Goal: Find specific page/section: Find specific page/section

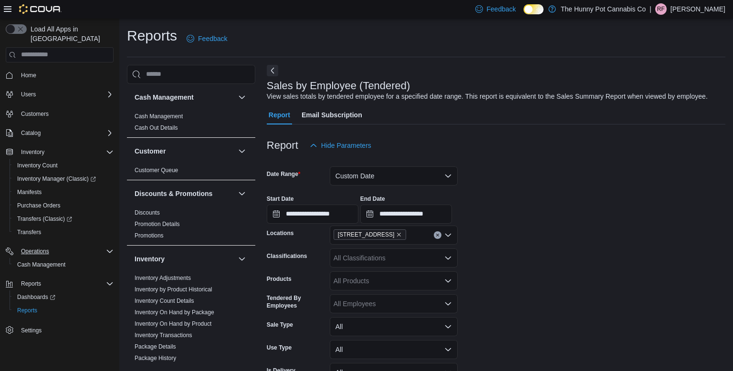
scroll to position [416, 0]
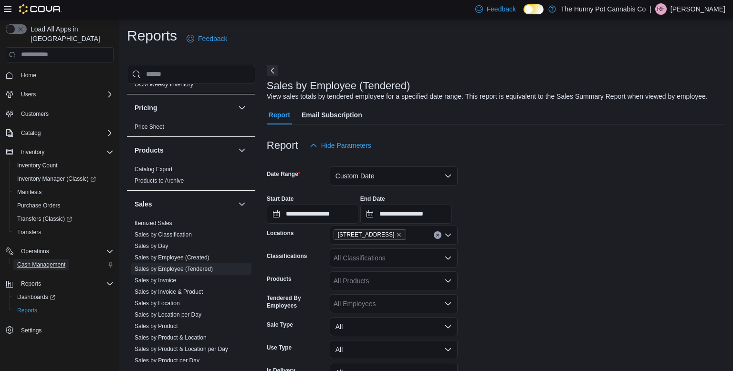
click at [47, 261] on span "Cash Management" at bounding box center [41, 265] width 48 height 8
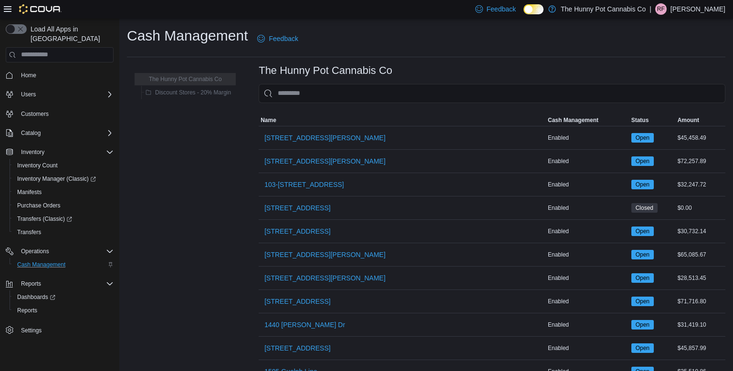
click at [304, 105] on div at bounding box center [492, 108] width 467 height 11
click at [302, 95] on input "This is a search bar. As you type, the results lower in the page will automatic…" at bounding box center [492, 93] width 467 height 19
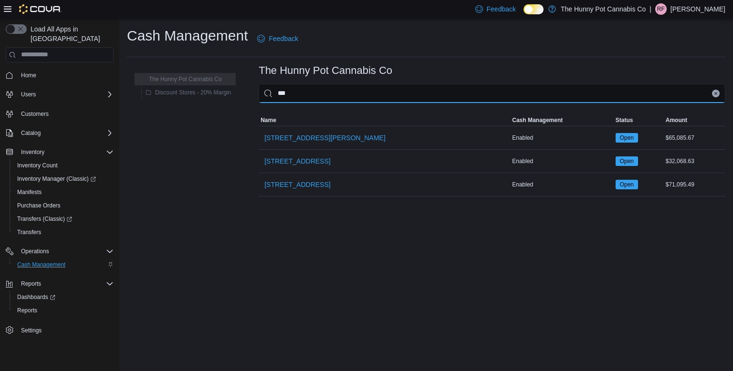
type input "****"
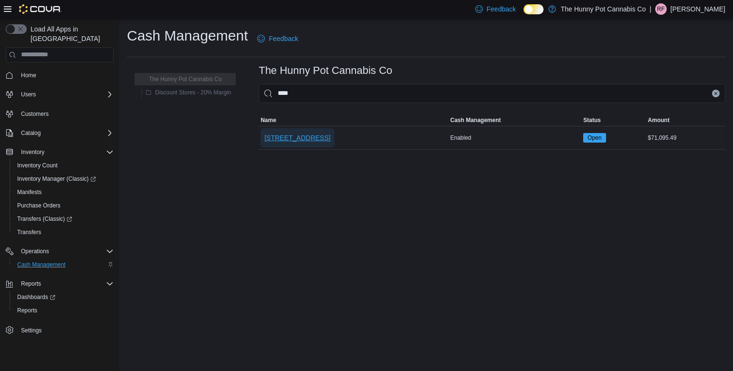
click at [294, 133] on span "[STREET_ADDRESS]" at bounding box center [297, 138] width 66 height 10
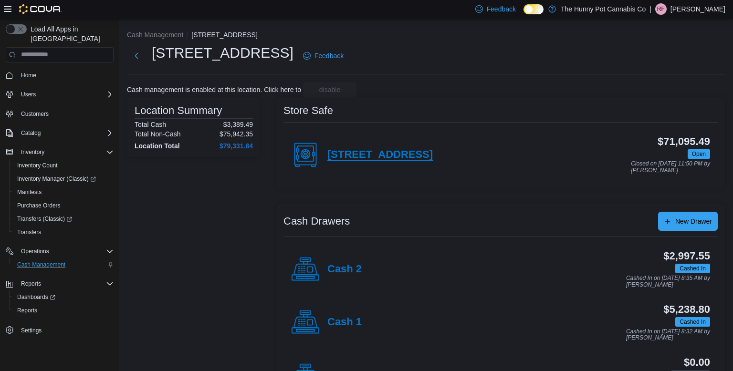
click at [383, 156] on h4 "[STREET_ADDRESS]" at bounding box center [379, 155] width 105 height 12
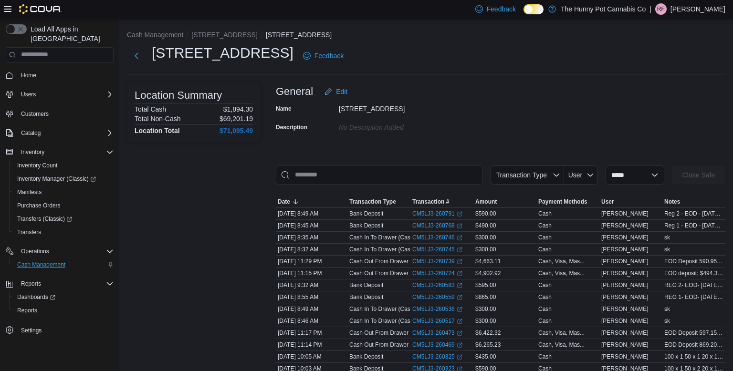
click at [249, 105] on p "$1,894.30" at bounding box center [238, 109] width 30 height 8
copy p "$1,894.30"
click at [633, 177] on select "**********" at bounding box center [635, 175] width 59 height 19
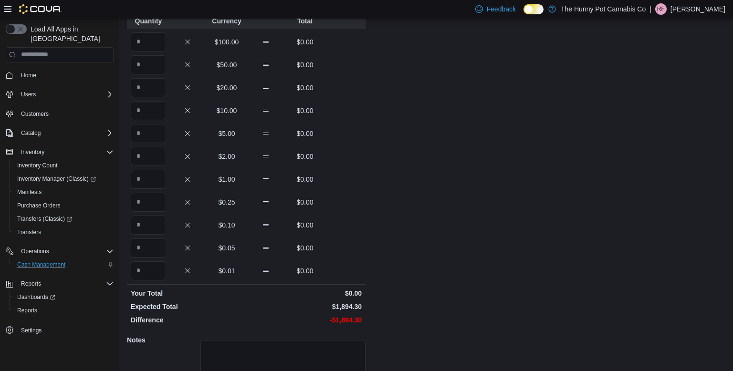
scroll to position [128, 0]
